Goal: Information Seeking & Learning: Learn about a topic

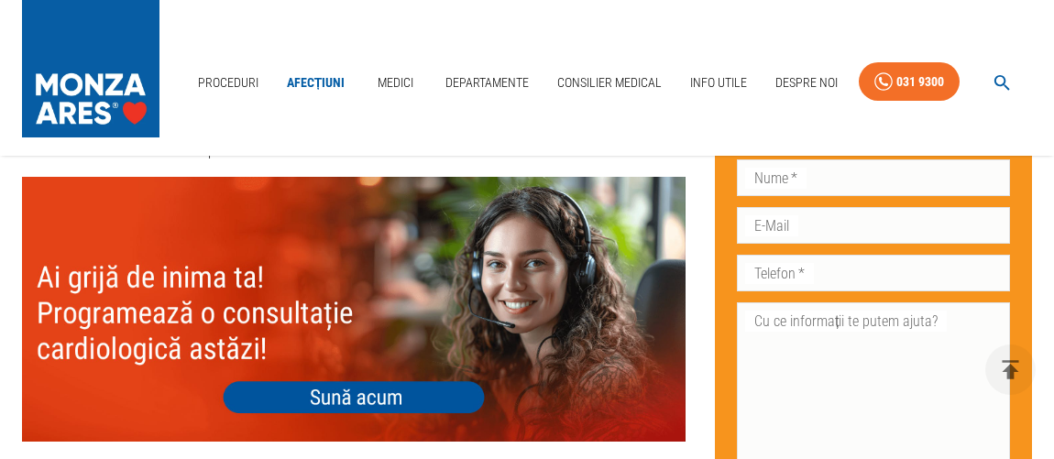
scroll to position [2249, 0]
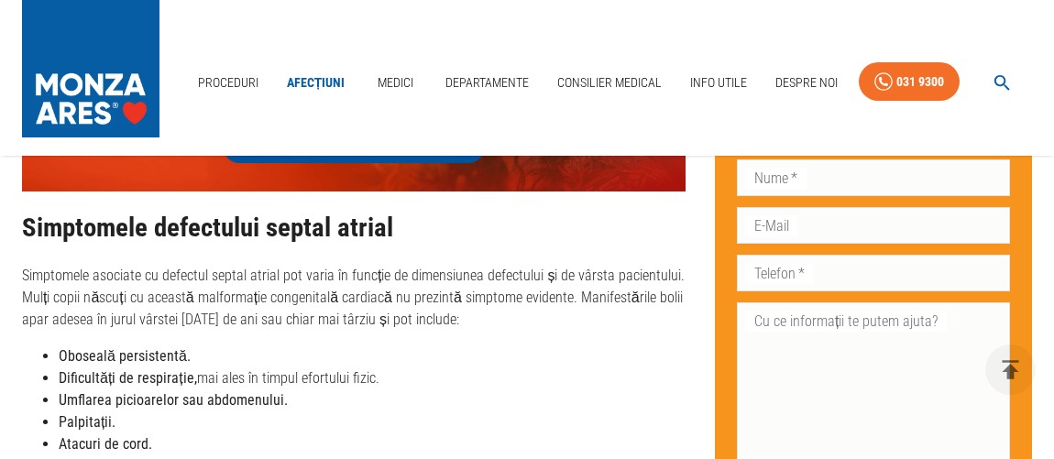
click at [174, 391] on strong "Umflarea picioarelor sau abdomenului." at bounding box center [173, 399] width 229 height 17
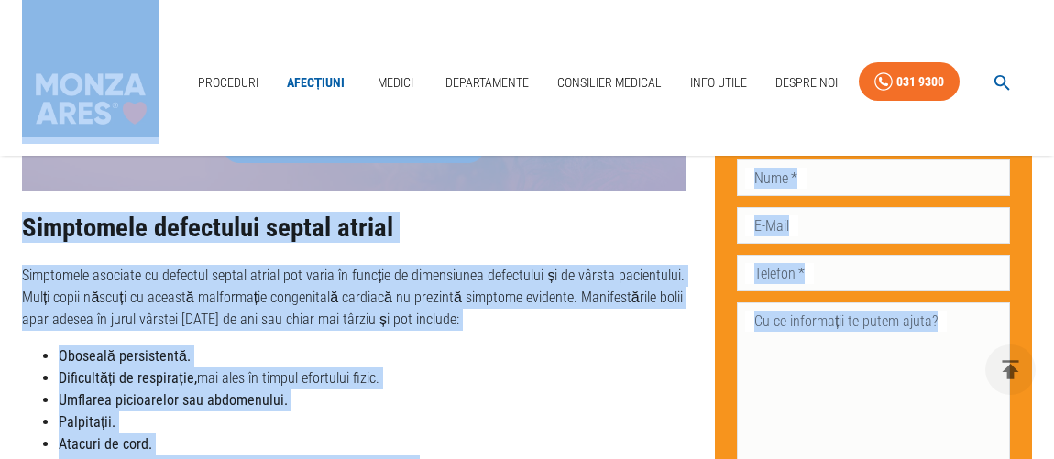
copy body "Loremipsu Dolorsita Consec Adipiscingel Seddoeius Tempori Utla Etdol Magnaa Eni…"
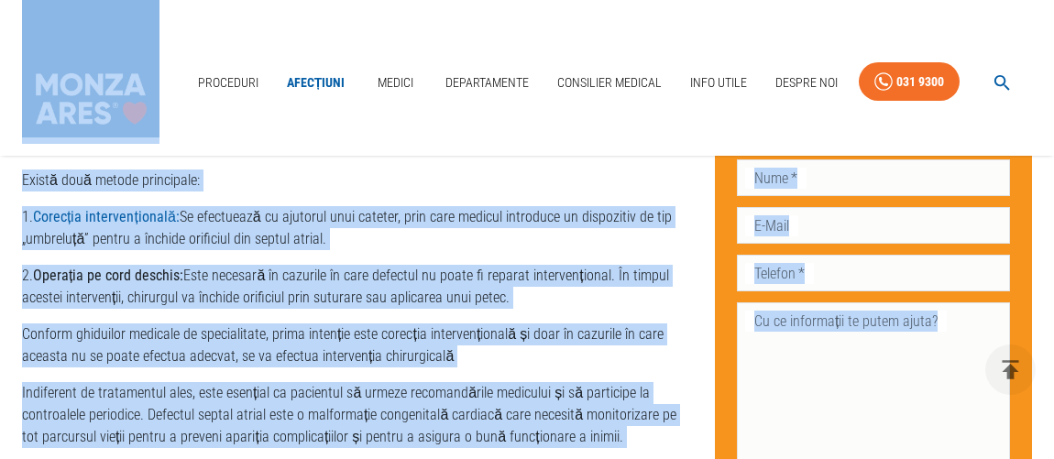
scroll to position [3748, 0]
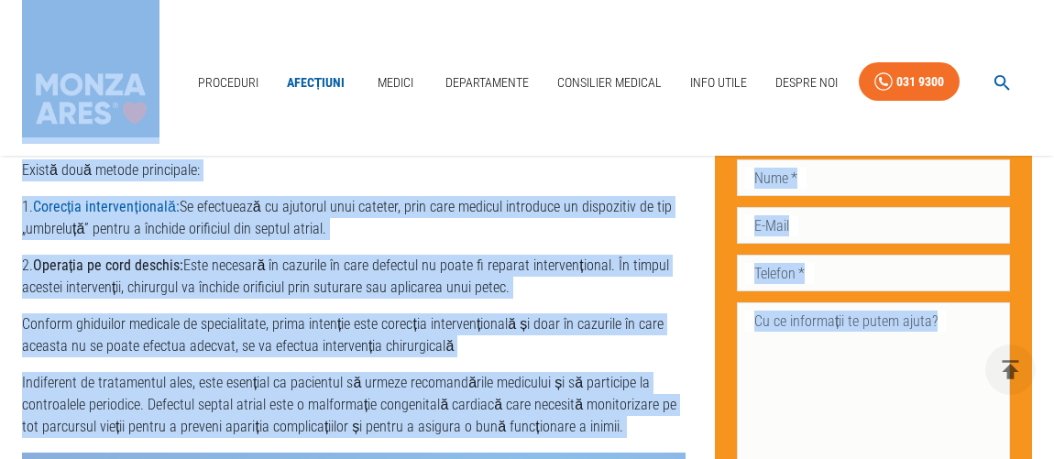
click at [179, 313] on p "Conform ghiduilor medicale de specialitate, prima intenție este corecția interv…" at bounding box center [353, 335] width 663 height 44
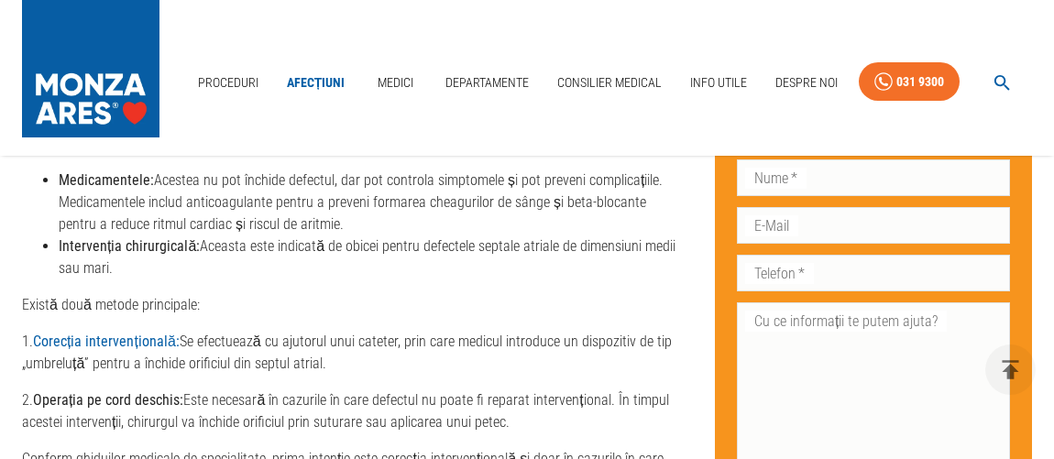
scroll to position [3582, 0]
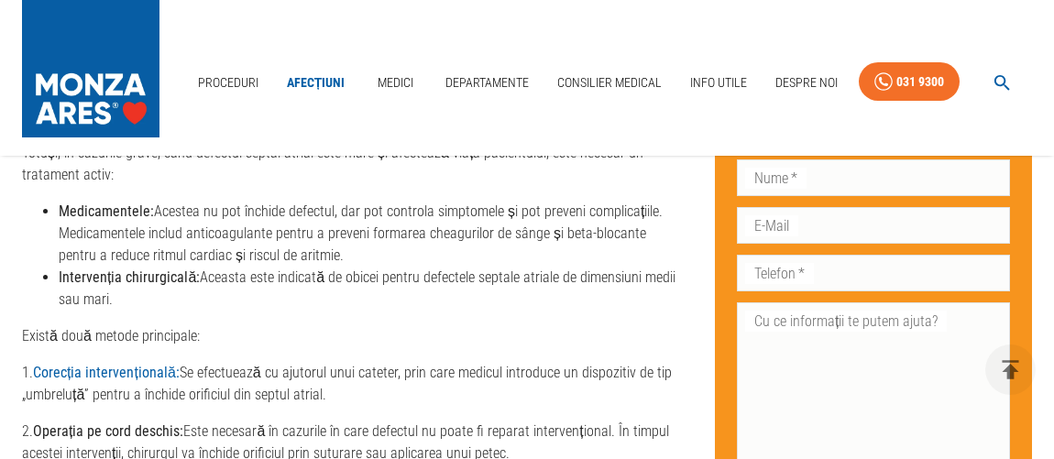
drag, startPoint x: 328, startPoint y: 353, endPoint x: 60, endPoint y: 330, distance: 268.5
click at [60, 362] on p "1. Corecția intervențională: Se efectuează cu ajutorul unui cateter, prin care …" at bounding box center [353, 384] width 663 height 44
click at [283, 268] on div "Tratamentul defectului septal atrial Tratamentul unui defect septal atrial depi…" at bounding box center [353, 446] width 663 height 873
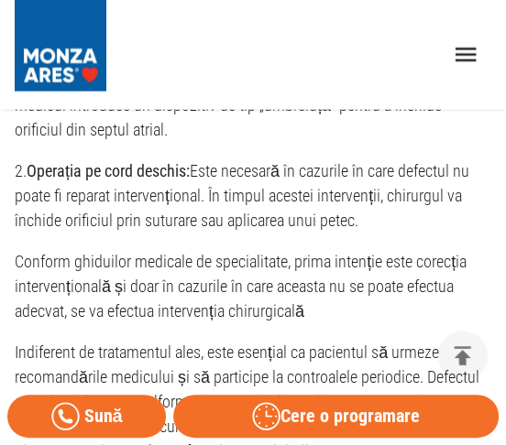
scroll to position [4317, 0]
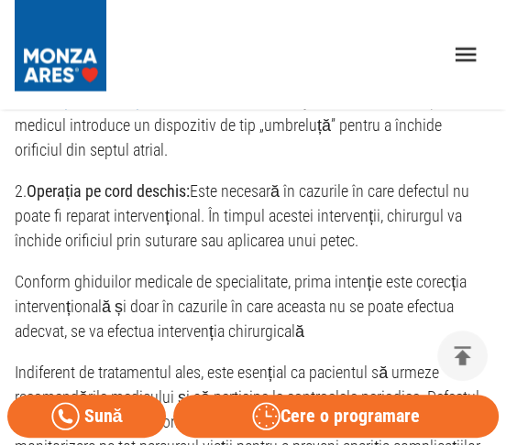
click at [277, 243] on p "2. Operația pe cord deschis: Este necesară în cazurile în care defectul nu poat…" at bounding box center [253, 216] width 476 height 74
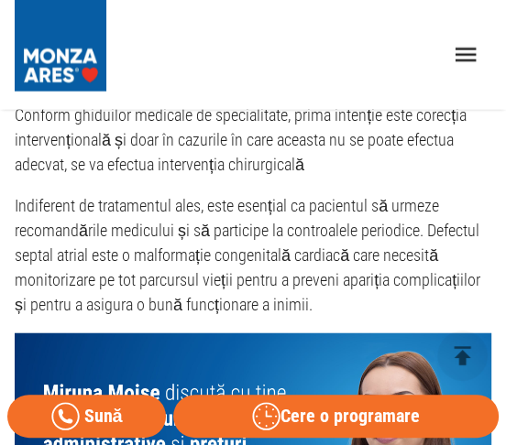
scroll to position [4400, 0]
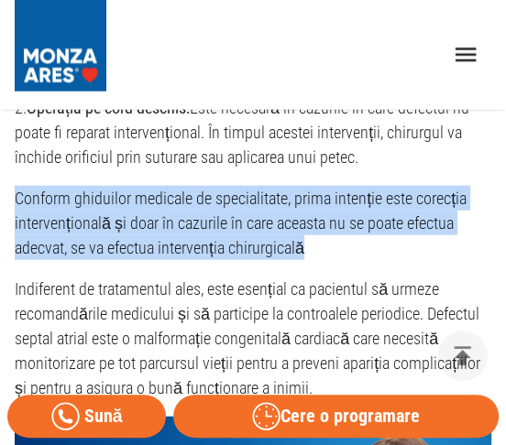
drag, startPoint x: 320, startPoint y: 253, endPoint x: 7, endPoint y: 203, distance: 316.4
copy p "Conform ghiduilor medicale de specialitate, prima intenție este corecția interv…"
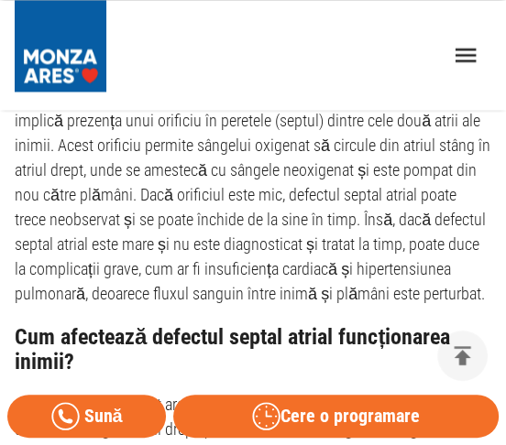
scroll to position [833, 0]
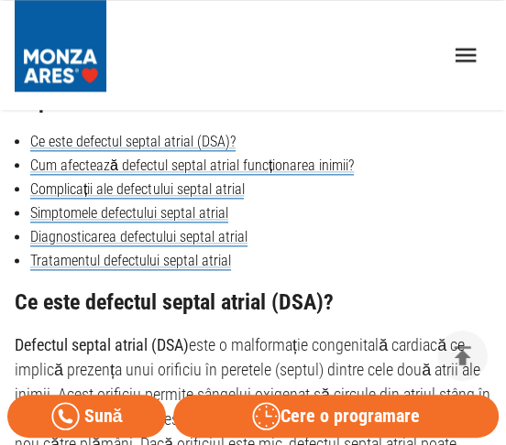
click at [154, 354] on strong "Defectul septal atrial (DSA)" at bounding box center [102, 344] width 174 height 19
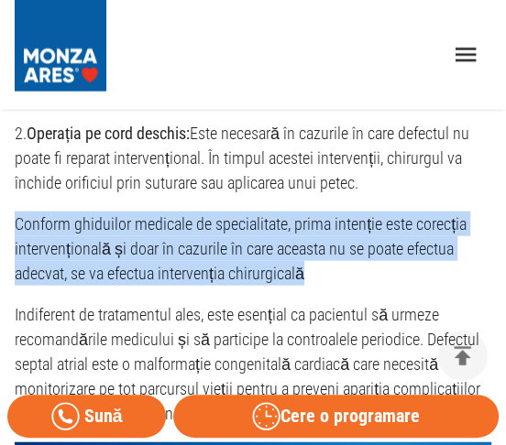
drag, startPoint x: 310, startPoint y: 274, endPoint x: -1, endPoint y: 221, distance: 315.1
copy p "Conform ghiduilor medicale de specialitate, prima intenție este corecția interv…"
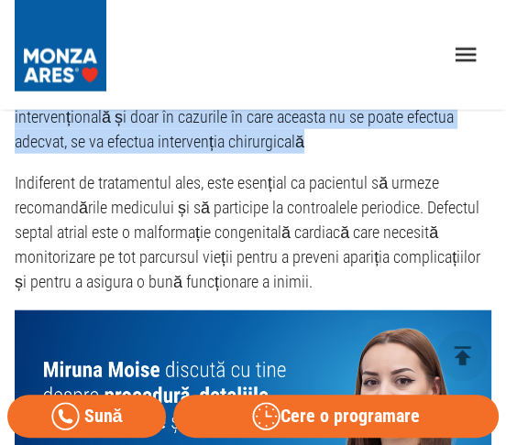
scroll to position [4540, 0]
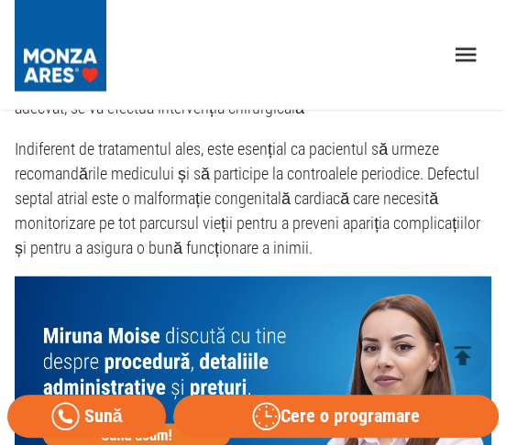
click at [286, 212] on p "Indiferent de tratamentul ales, este esențial ca pacientul să urmeze recomandăr…" at bounding box center [253, 199] width 476 height 124
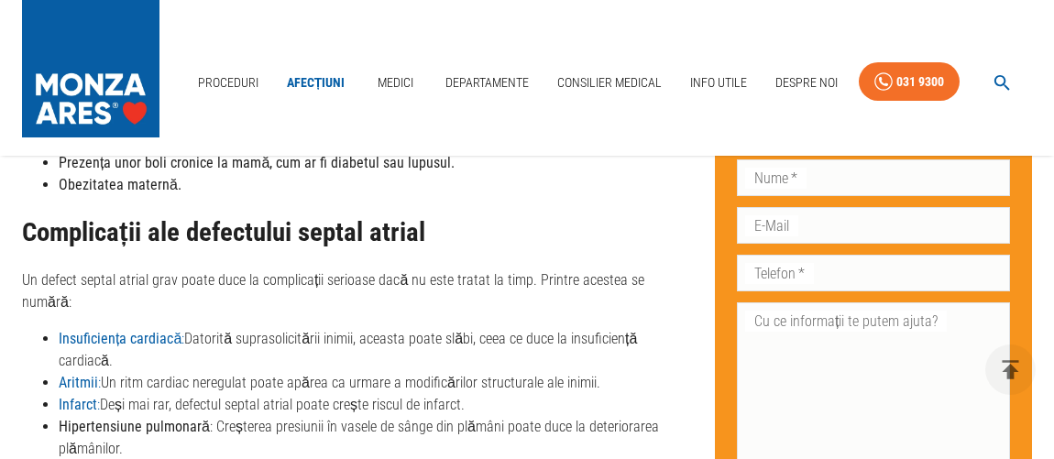
scroll to position [1434, 0]
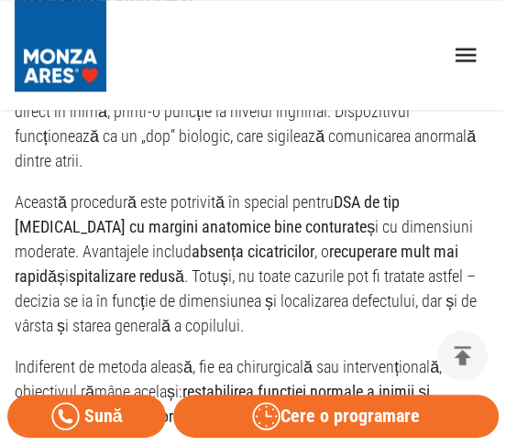
scroll to position [3165, 0]
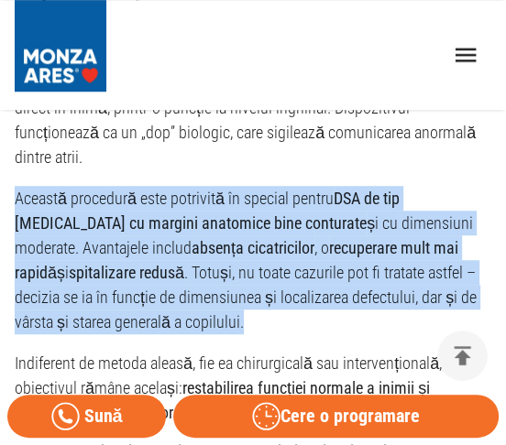
drag, startPoint x: 251, startPoint y: 292, endPoint x: 8, endPoint y: 174, distance: 270.1
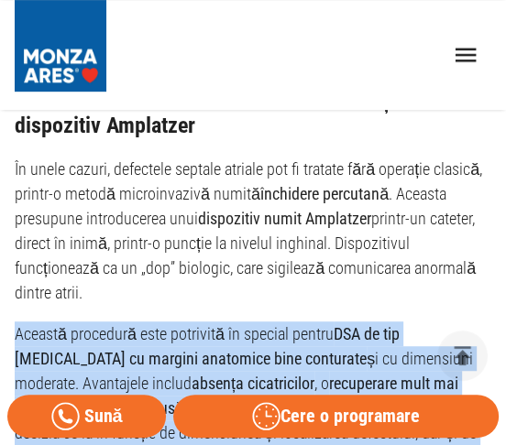
scroll to position [2998, 0]
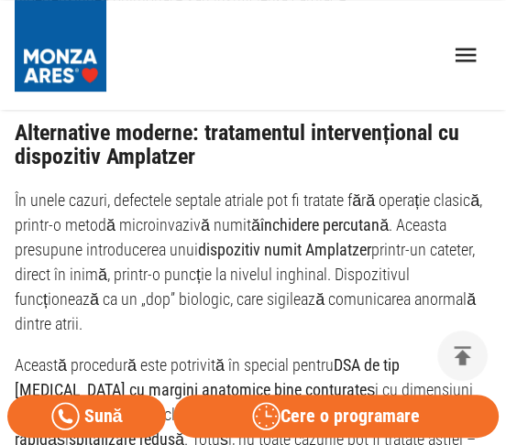
click at [309, 278] on p "În unele cazuri, defectele septale atriale pot fi tratate fără operație clasică…" at bounding box center [253, 262] width 476 height 148
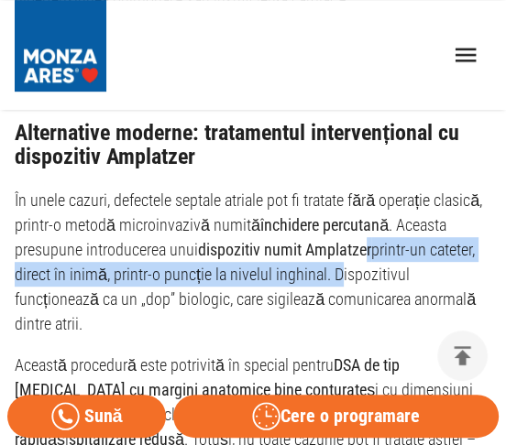
drag, startPoint x: 328, startPoint y: 273, endPoint x: 365, endPoint y: 247, distance: 44.7
click at [365, 247] on p "În unele cazuri, defectele septale atriale pot fi tratate fără operație clasică…" at bounding box center [253, 262] width 476 height 148
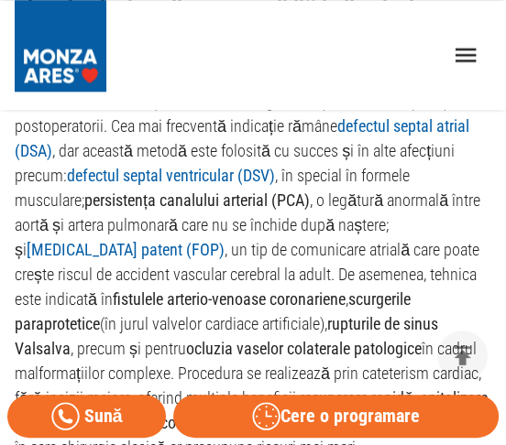
scroll to position [3748, 0]
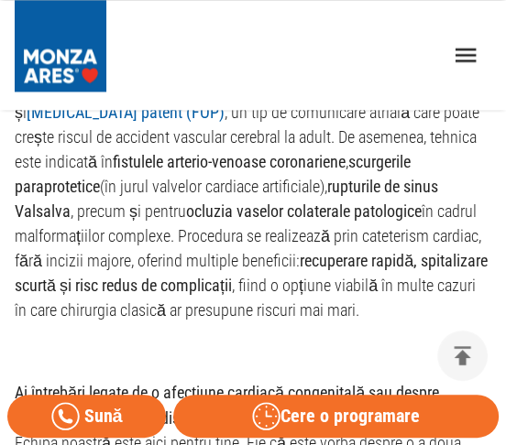
click at [212, 247] on p "Închiderea percutană este o tehnică micronvazivă tot mai utilizată în tratament…" at bounding box center [253, 125] width 476 height 396
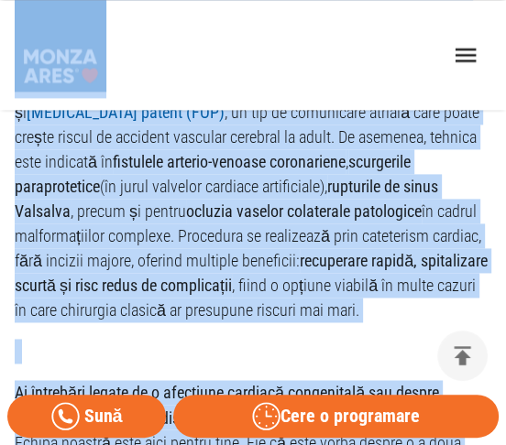
copy body "Acasă › Noutăți › Corecție chirurgicală pentru defect septal atrial larg la un …"
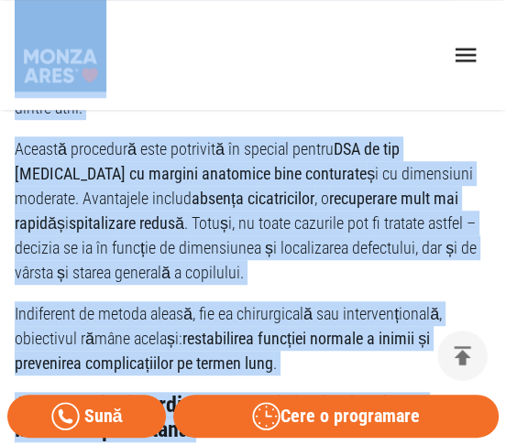
scroll to position [3248, 0]
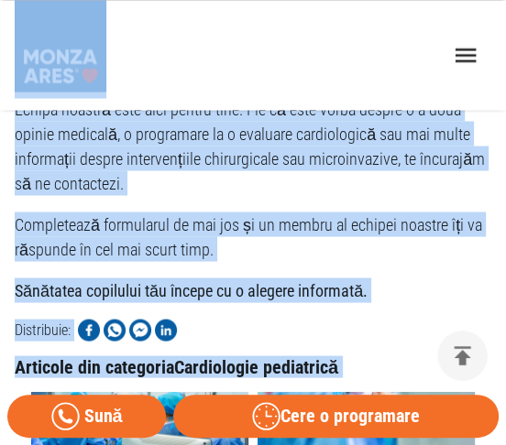
click at [341, 233] on p "Completează formularul de mai jos și un membru al echipei noastre îți va răspun…" at bounding box center [253, 236] width 476 height 49
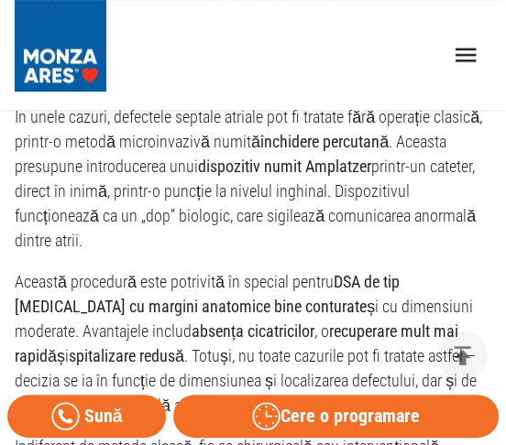
scroll to position [3082, 0]
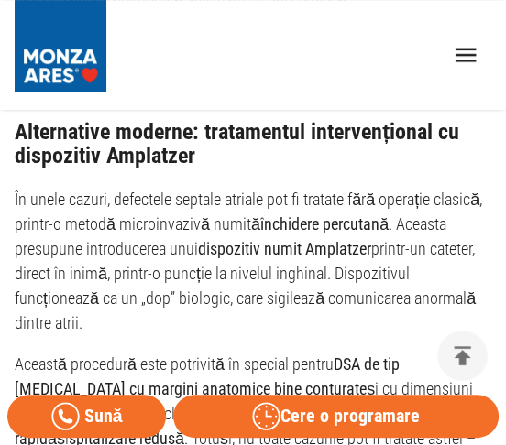
scroll to position [2998, 0]
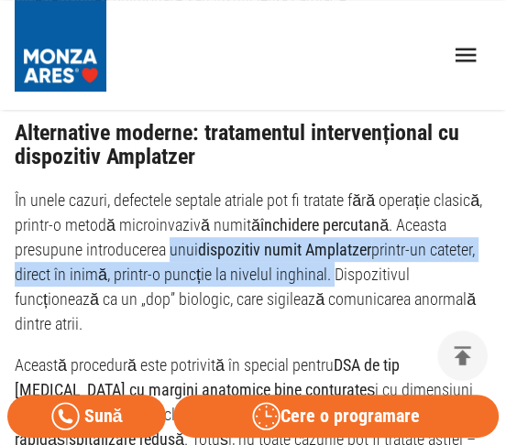
drag, startPoint x: 326, startPoint y: 273, endPoint x: 169, endPoint y: 250, distance: 159.3
click at [169, 250] on p "În unele cazuri, defectele septale atriale pot fi tratate fără operație clasică…" at bounding box center [253, 262] width 476 height 148
copy p "unui dispozitiv numit Amplatzer printr-un cateter, direct în inimă, printr-o pu…"
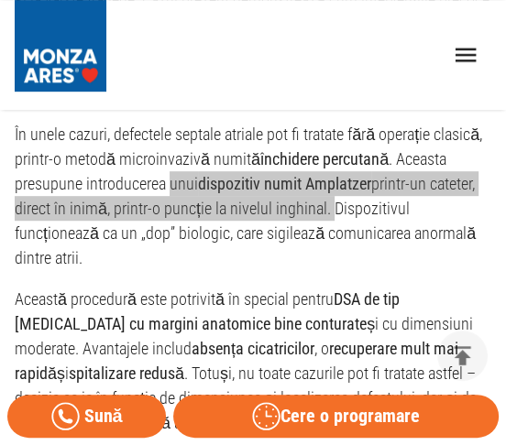
scroll to position [3082, 0]
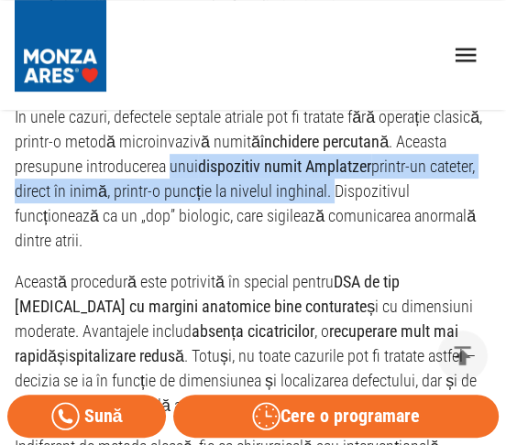
copy p "unui dispozitiv numit Amplatzer printr-un cateter, direct în inimă, printr-o pu…"
drag, startPoint x: 270, startPoint y: 198, endPoint x: 279, endPoint y: 192, distance: 9.9
click at [270, 198] on p "În unele cazuri, defectele septale atriale pot fi tratate fără operație clasică…" at bounding box center [253, 178] width 476 height 148
drag, startPoint x: 265, startPoint y: 165, endPoint x: 326, endPoint y: 192, distance: 67.3
click at [326, 192] on p "În unele cazuri, defectele septale atriale pot fi tratate fără operație clasică…" at bounding box center [253, 178] width 476 height 148
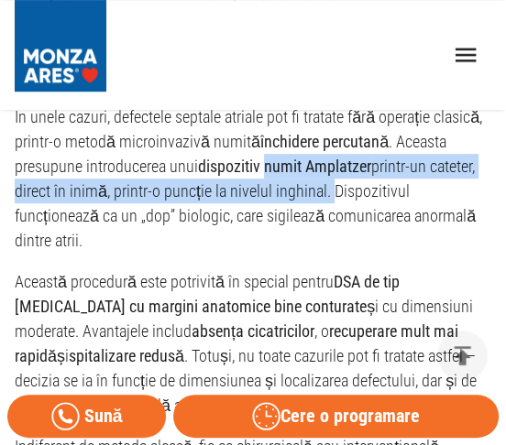
copy p "numit Amplatzer printr-un cateter, direct în inimă, printr-o puncție la nivelul…"
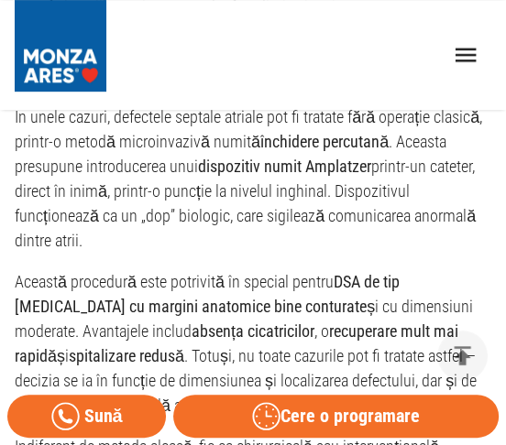
click at [328, 189] on p "În unele cazuri, defectele septale atriale pot fi tratate fără operație clasică…" at bounding box center [253, 178] width 476 height 148
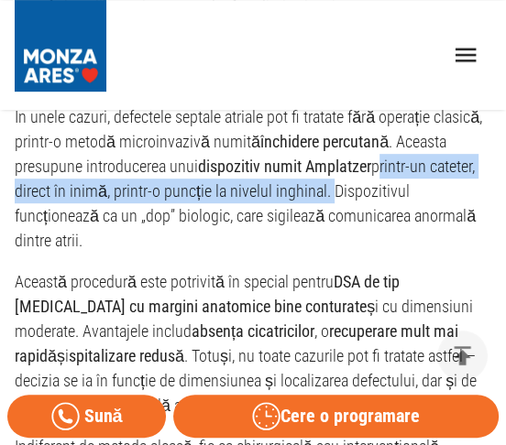
drag, startPoint x: 325, startPoint y: 189, endPoint x: 378, endPoint y: 171, distance: 55.1
click at [378, 171] on p "În unele cazuri, defectele septale atriale pot fi tratate fără operație clasică…" at bounding box center [253, 178] width 476 height 148
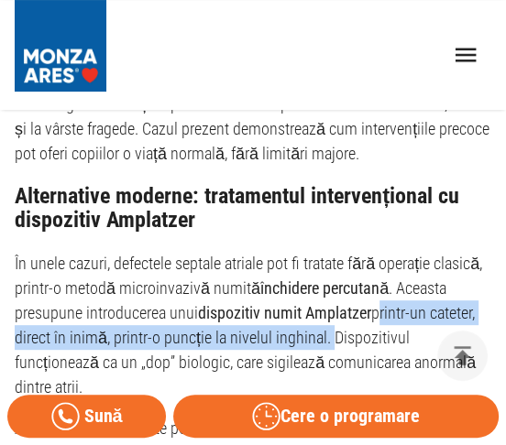
scroll to position [2915, 0]
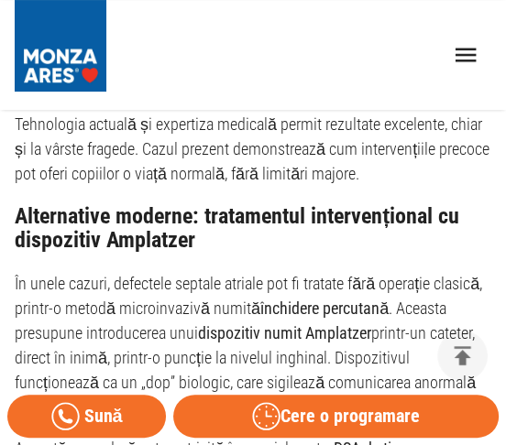
click at [254, 289] on p "În unele cazuri, defectele septale atriale pot fi tratate fără operație clasică…" at bounding box center [253, 345] width 476 height 148
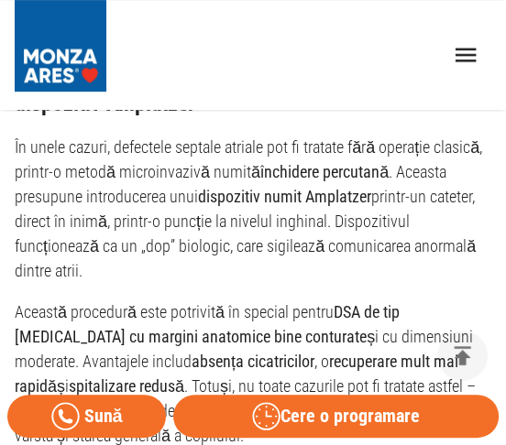
scroll to position [3082, 0]
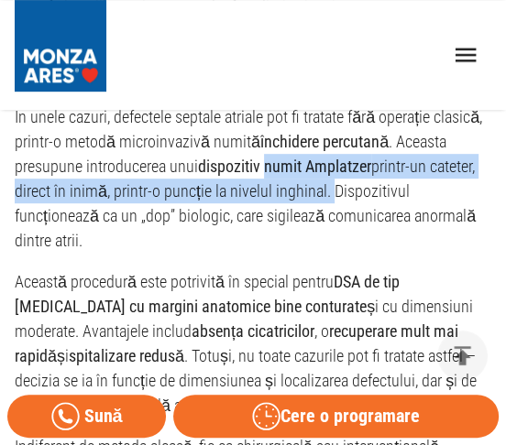
drag, startPoint x: 268, startPoint y: 163, endPoint x: 325, endPoint y: 187, distance: 61.6
click at [325, 187] on p "În unele cazuri, defectele septale atriale pot fi tratate fără operație clasică…" at bounding box center [253, 178] width 476 height 148
copy p "numit Amplatzer printr-un cateter, direct în inimă, printr-o puncție la nivelul…"
click at [293, 179] on p "În unele cazuri, defectele septale atriale pot fi tratate fără operație clasică…" at bounding box center [253, 178] width 476 height 148
drag, startPoint x: 198, startPoint y: 160, endPoint x: 326, endPoint y: 191, distance: 131.8
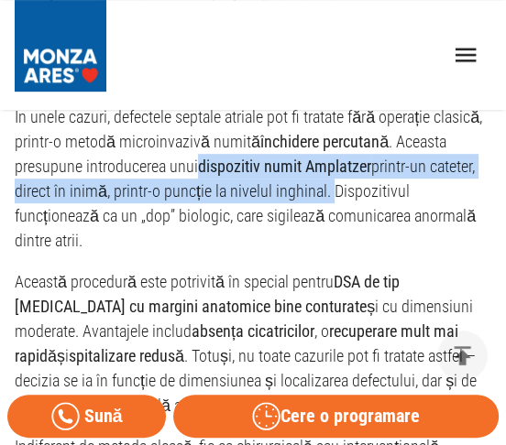
click at [326, 191] on p "În unele cazuri, defectele septale atriale pot fi tratate fără operație clasică…" at bounding box center [253, 178] width 476 height 148
copy p "dispozitiv numit Amplatzer printr-un cateter, direct în inimă, printr-o puncție…"
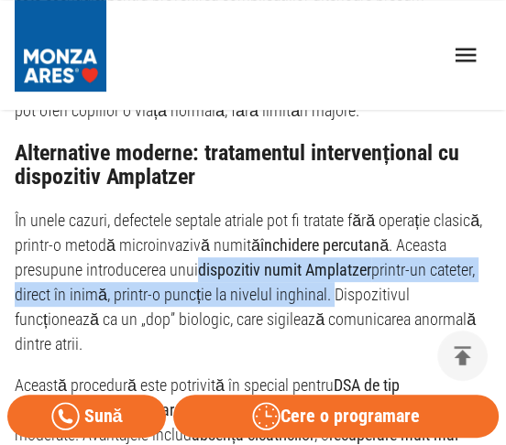
scroll to position [2998, 0]
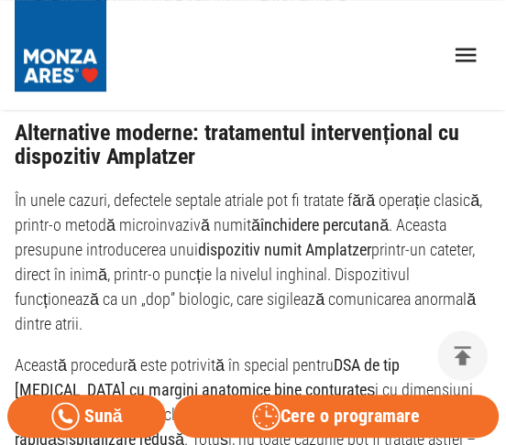
click at [380, 266] on p "În unele cazuri, defectele septale atriale pot fi tratate fără operație clasică…" at bounding box center [253, 262] width 476 height 148
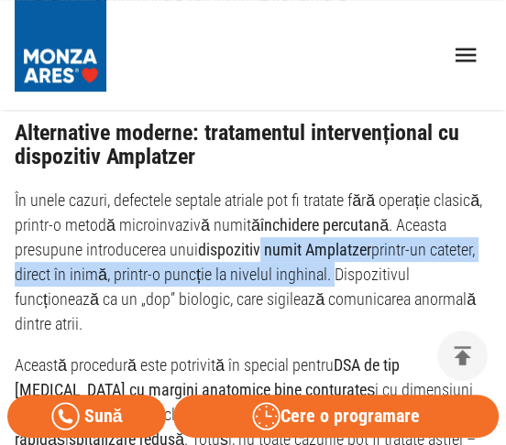
drag, startPoint x: 261, startPoint y: 248, endPoint x: 325, endPoint y: 272, distance: 68.4
click at [325, 272] on p "În unele cazuri, defectele septale atriale pot fi tratate fără operație clasică…" at bounding box center [253, 262] width 476 height 148
copy p "numit Amplatzer printr-un cateter, direct în inimă, printr-o puncție la nivelul…"
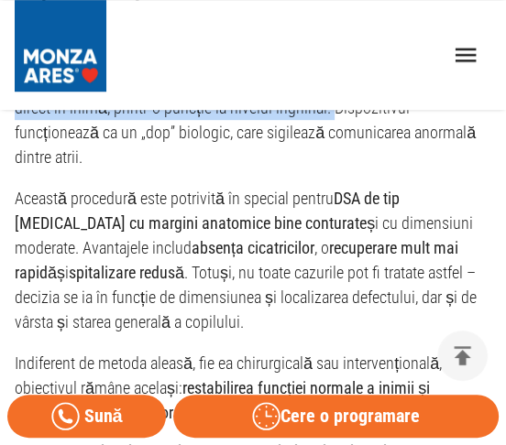
scroll to position [3082, 0]
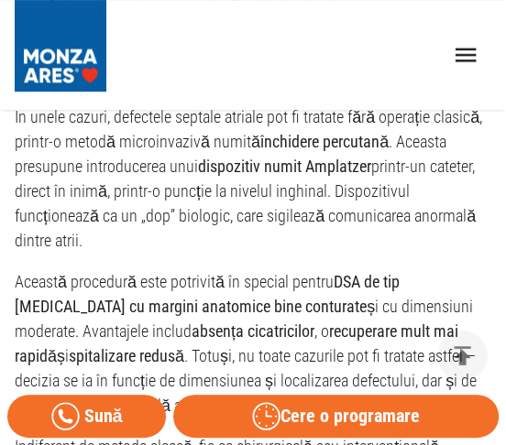
click at [290, 211] on p "În unele cazuri, defectele septale atriale pot fi tratate fără operație clasică…" at bounding box center [253, 178] width 476 height 148
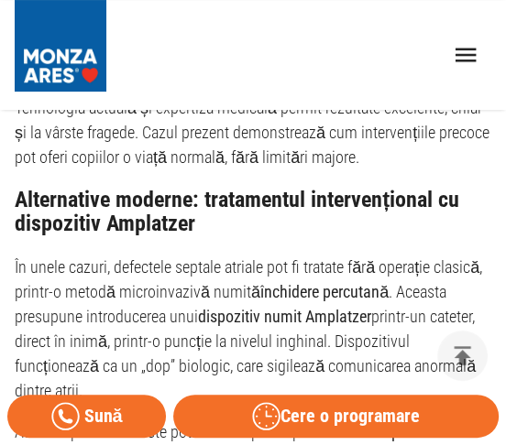
scroll to position [3015, 0]
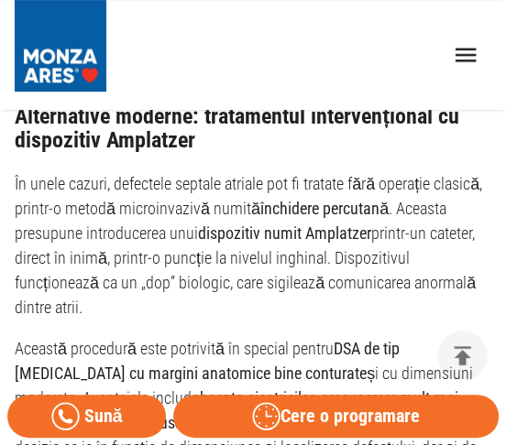
drag, startPoint x: 459, startPoint y: 280, endPoint x: 409, endPoint y: 257, distance: 55.7
click at [409, 257] on p "În unele cazuri, defectele septale atriale pot fi tratate fără operație clasică…" at bounding box center [253, 245] width 476 height 148
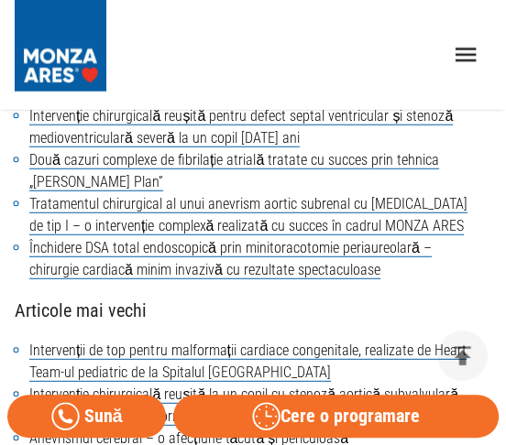
scroll to position [613, 0]
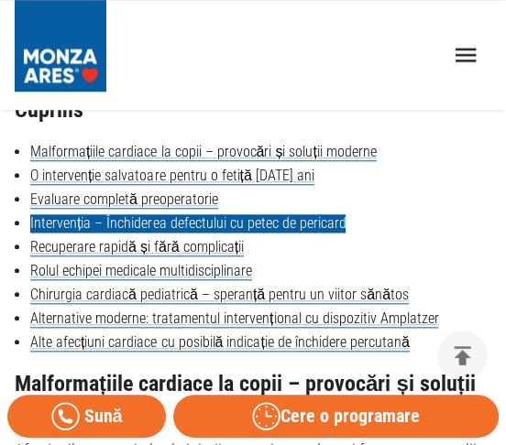
click at [274, 232] on link "Intervenția – Închiderea defectului cu petec de pericard" at bounding box center [187, 223] width 315 height 18
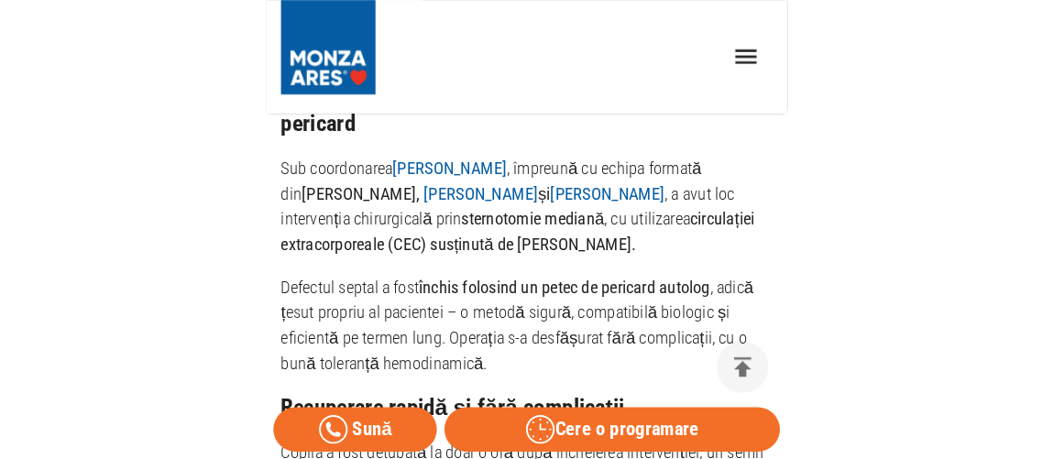
scroll to position [3049, 0]
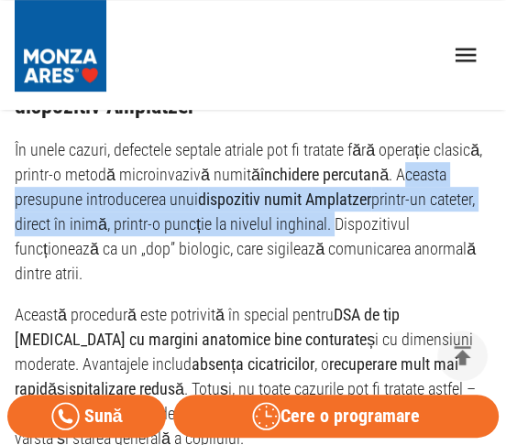
drag, startPoint x: 398, startPoint y: 174, endPoint x: 326, endPoint y: 228, distance: 89.6
click at [326, 228] on p "În unele cazuri, defectele septale atriale pot fi tratate fără operație clasică…" at bounding box center [253, 211] width 476 height 148
copy p "ceasta presupune introducerea unui dispozitiv numit Amplatzer printr-un cateter…"
click at [406, 179] on p "În unele cazuri, defectele septale atriale pot fi tratate fără operație clasică…" at bounding box center [253, 211] width 476 height 148
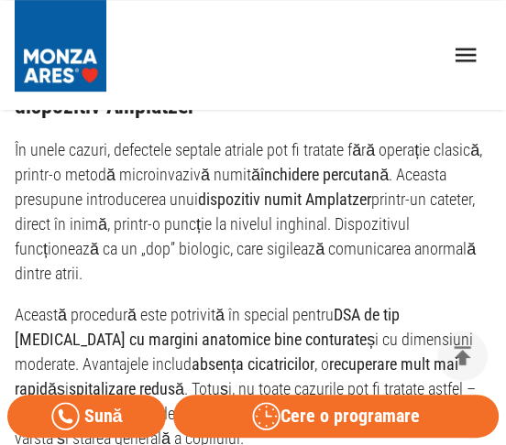
click at [389, 174] on p "În unele cazuri, defectele septale atriale pot fi tratate fără operație clasică…" at bounding box center [253, 211] width 476 height 148
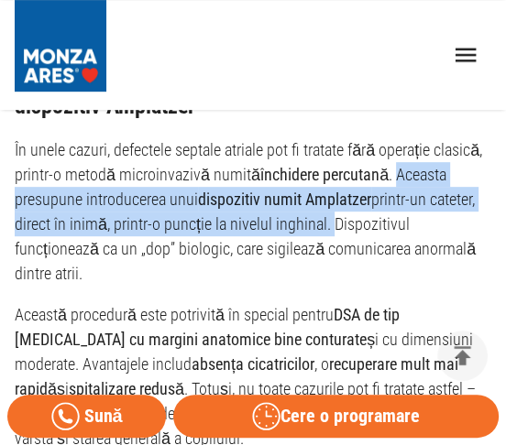
drag, startPoint x: 392, startPoint y: 174, endPoint x: 325, endPoint y: 224, distance: 83.2
click at [325, 224] on p "În unele cazuri, defectele septale atriale pot fi tratate fără operație clasică…" at bounding box center [253, 211] width 476 height 148
copy p "Aceasta presupune introducerea unui dispozitiv numit Amplatzer printr-un catete…"
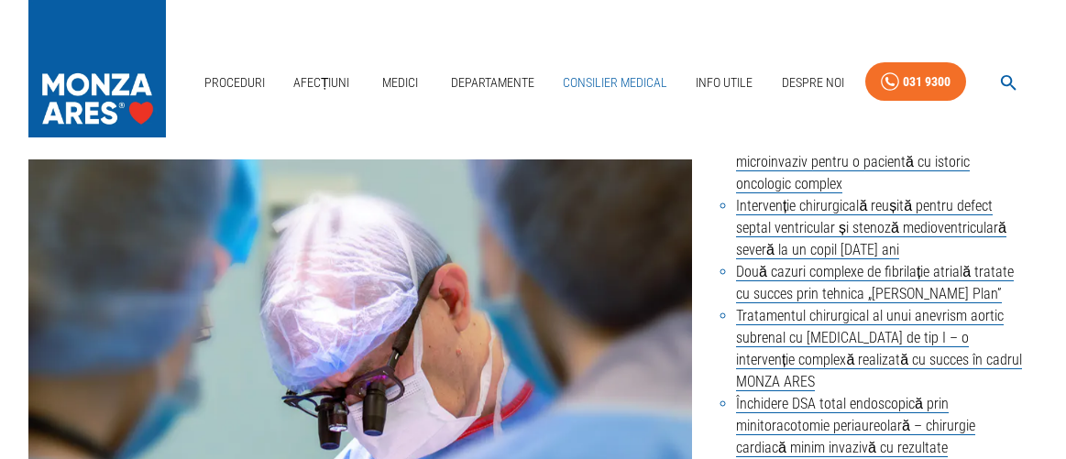
scroll to position [0, 0]
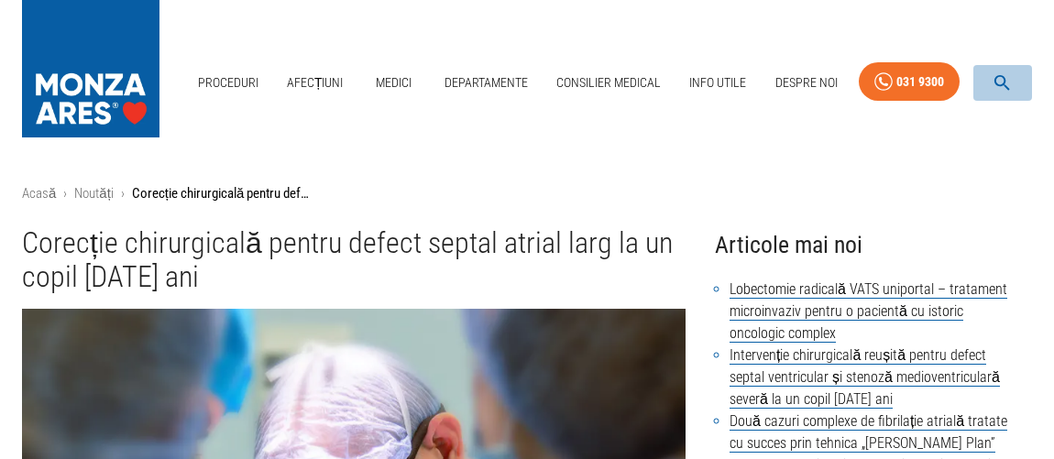
click at [505, 86] on icon "button" at bounding box center [1001, 82] width 21 height 21
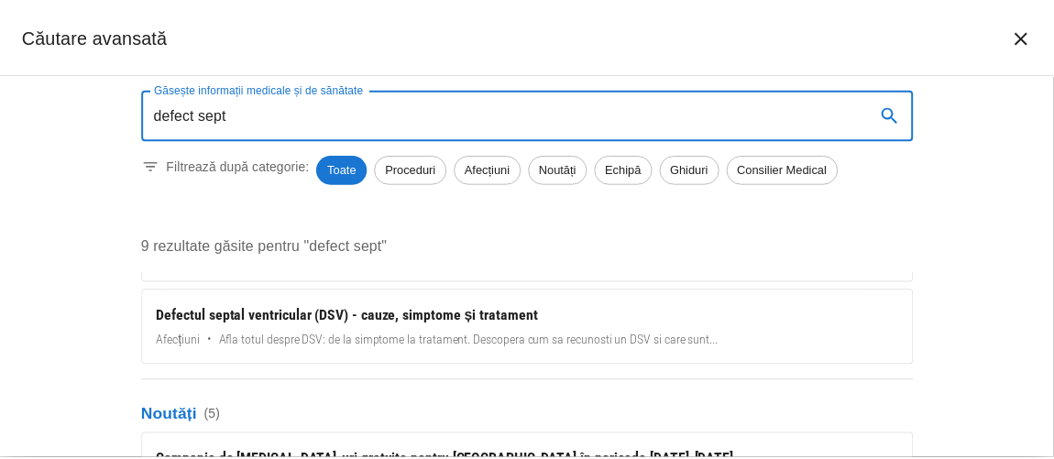
scroll to position [333, 0]
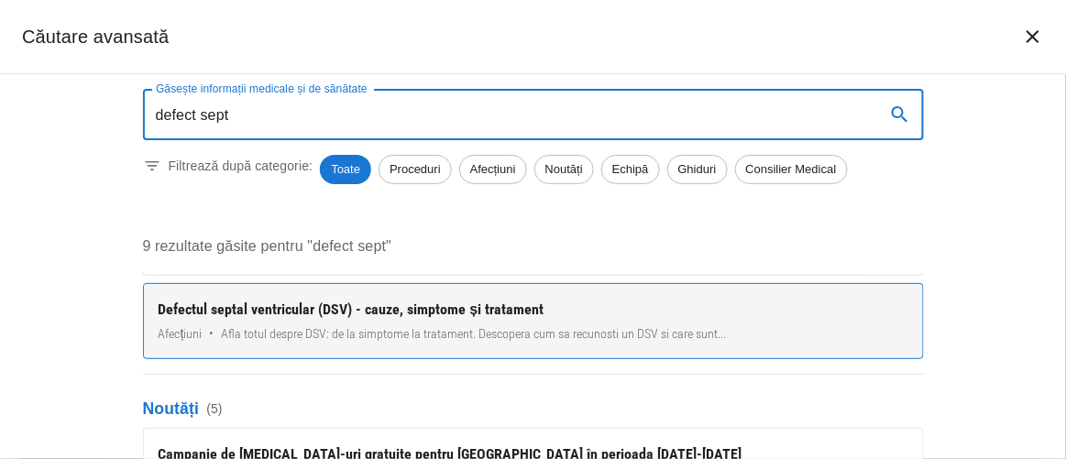
type input "defect sept"
click at [351, 328] on span "Afla totul despre DSV: de la simptome la tratament. Descopera cum sa recunosti …" at bounding box center [473, 333] width 505 height 19
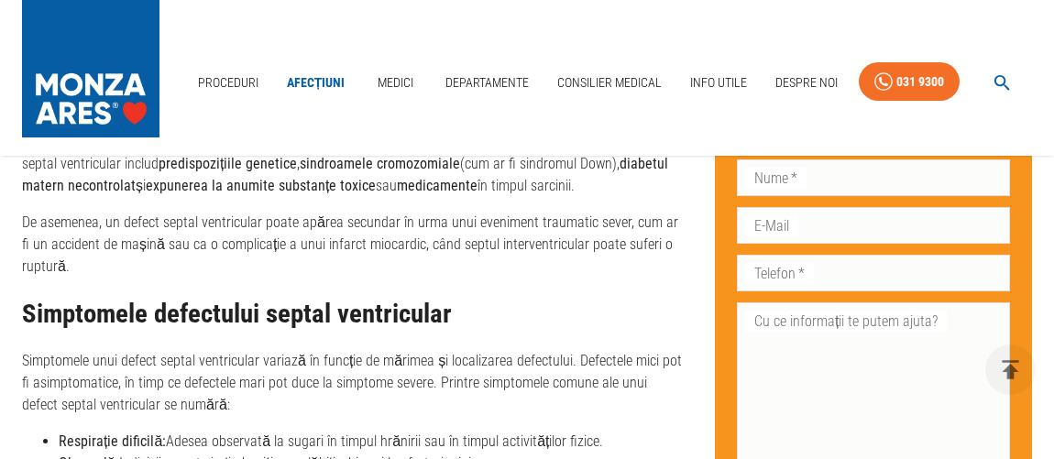
scroll to position [1833, 0]
